Goal: Transaction & Acquisition: Purchase product/service

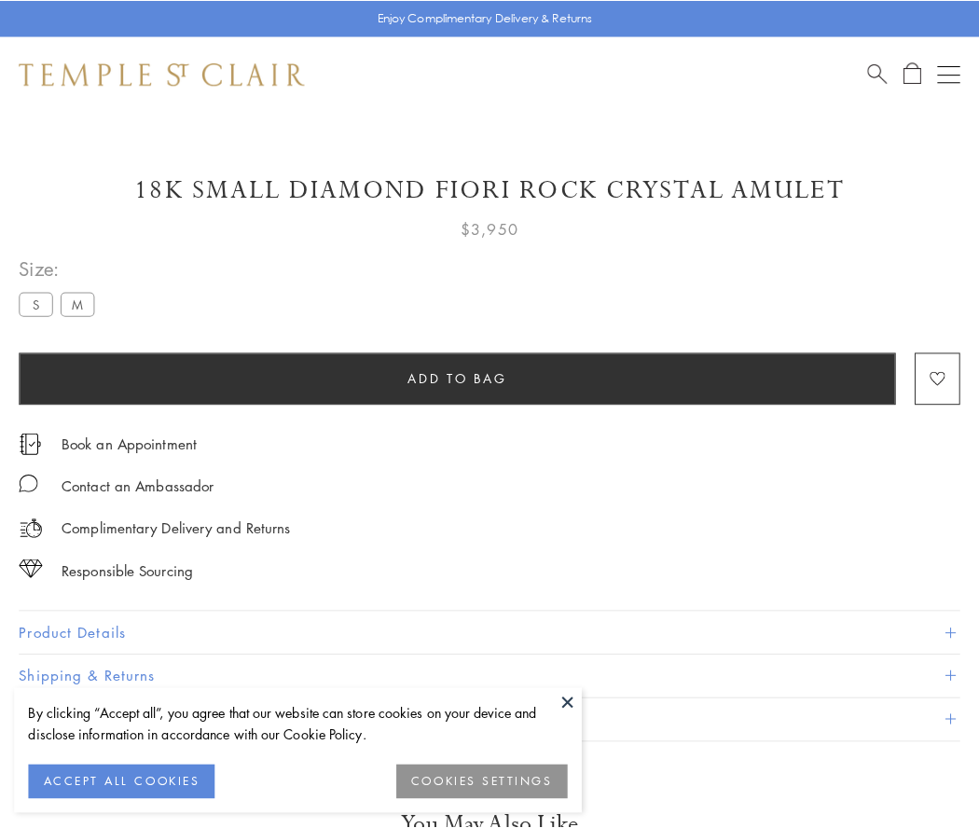
scroll to position [110, 0]
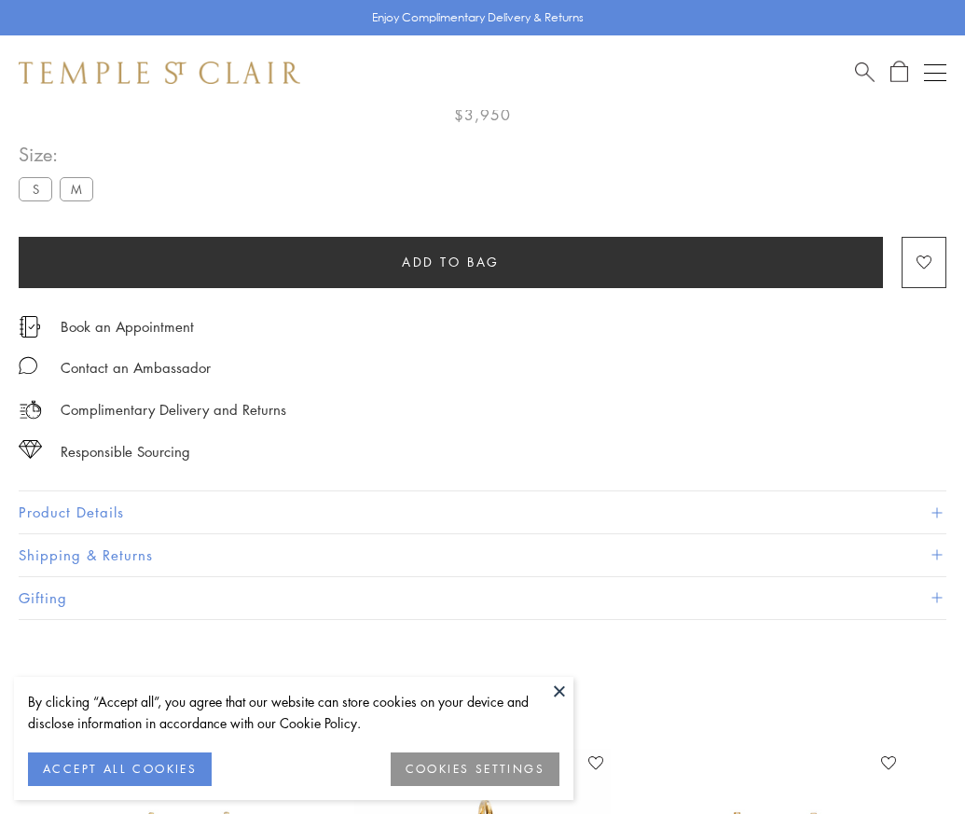
click at [450, 261] on span "Add to bag" at bounding box center [451, 262] width 98 height 21
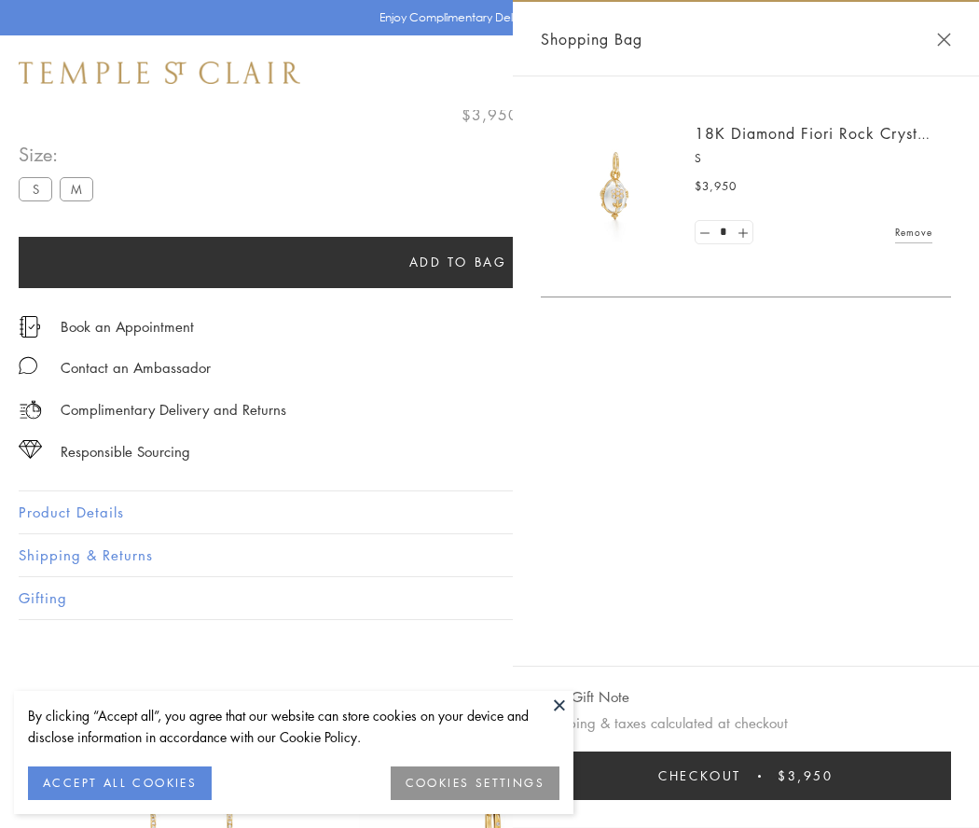
click at [758, 776] on button "Checkout $3,950" at bounding box center [746, 776] width 410 height 48
